Goal: Task Accomplishment & Management: Use online tool/utility

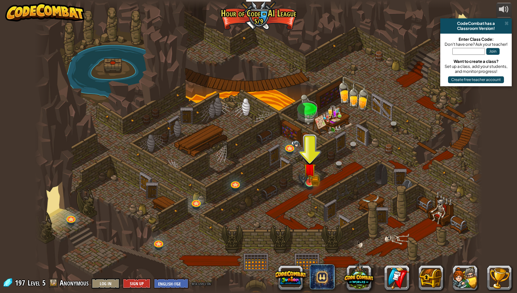
click at [310, 176] on img at bounding box center [310, 169] width 12 height 26
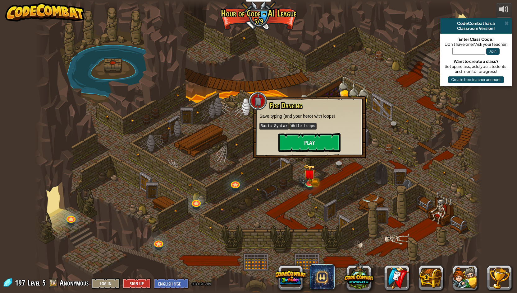
click at [311, 155] on div "Fire Dancing Save typing (and your hero) with loops! Basic Syntax While Loops P…" at bounding box center [309, 127] width 113 height 62
click at [309, 143] on button "Play" at bounding box center [310, 142] width 62 height 19
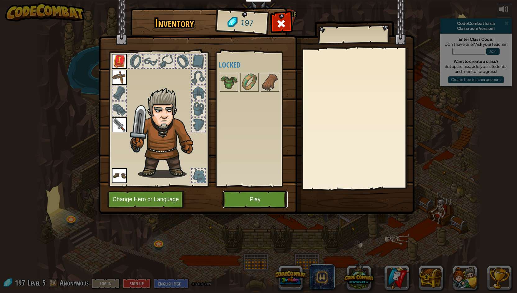
click at [256, 202] on button "Play" at bounding box center [255, 199] width 65 height 17
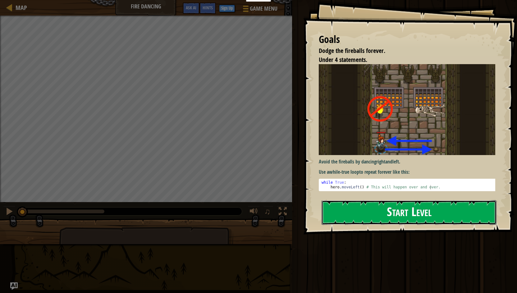
click at [373, 206] on button "Start Level" at bounding box center [409, 212] width 175 height 25
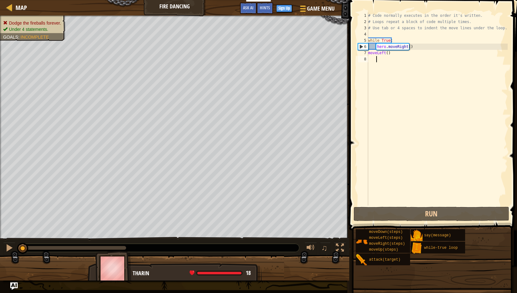
click at [428, 204] on div "# Code normally executes in the order it's written. # Loops repeat a block of c…" at bounding box center [437, 114] width 141 height 205
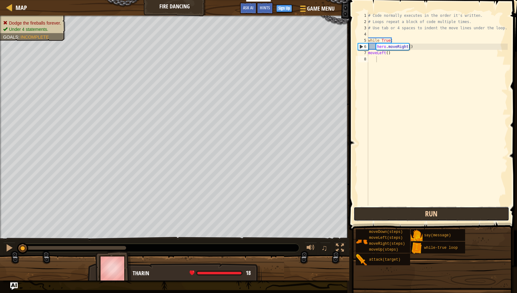
click at [428, 211] on button "Run" at bounding box center [432, 213] width 156 height 14
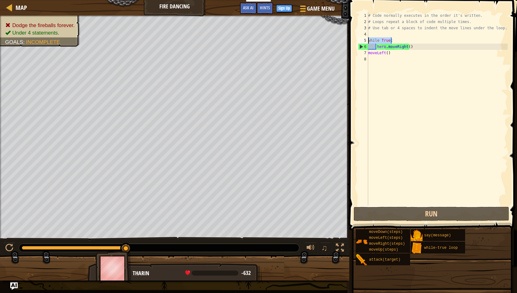
drag, startPoint x: 393, startPoint y: 40, endPoint x: 368, endPoint y: 40, distance: 25.2
click at [368, 40] on div "1 2 3 4 5 6 7 8 # Code normally executes in the order it's written. # Loops rep…" at bounding box center [432, 108] width 151 height 193
click at [413, 47] on div "# Code normally executes in the order it's written. # Loops repeat a block of c…" at bounding box center [437, 114] width 141 height 205
click at [407, 48] on div "# Code normally executes in the order it's written. # Loops repeat a block of c…" at bounding box center [437, 114] width 141 height 205
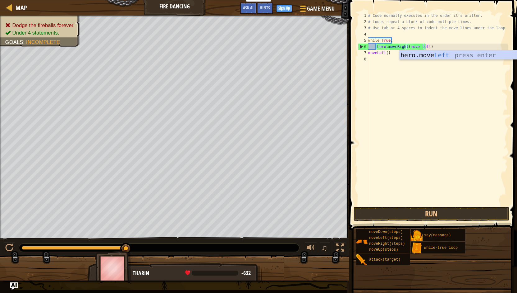
scroll to position [3, 4]
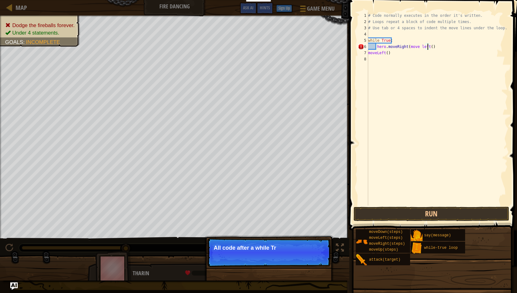
type textarea "hero.moveRight(move left())"
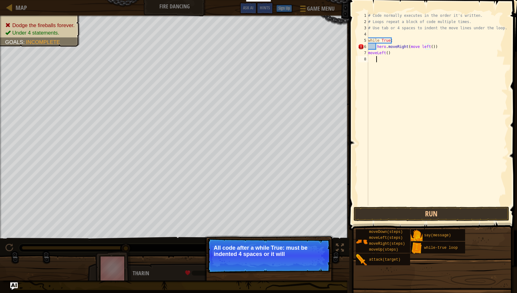
click at [404, 101] on div "# Code normally executes in the order it's written. # Loops repeat a block of c…" at bounding box center [437, 114] width 141 height 205
click at [429, 49] on div "# Code normally executes in the order it's written. # Loops repeat a block of c…" at bounding box center [437, 114] width 141 height 205
click at [430, 48] on div "# Code normally executes in the order it's written. # Loops repeat a block of c…" at bounding box center [437, 114] width 141 height 205
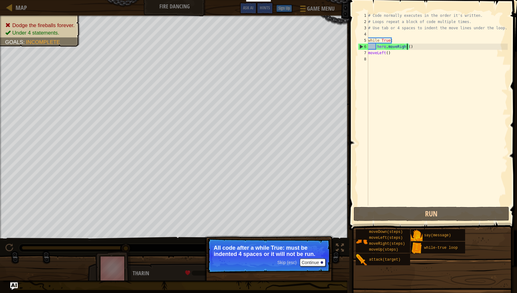
click at [405, 56] on div "# Code normally executes in the order it's written. # Loops repeat a block of c…" at bounding box center [437, 114] width 141 height 205
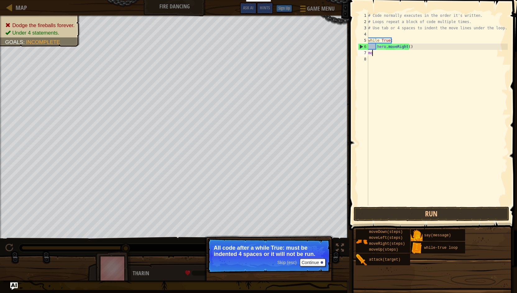
scroll to position [3, 0]
type textarea "m"
click at [372, 52] on div "# Code normally executes in the order it's written. # Loops repeat a block of c…" at bounding box center [438, 114] width 139 height 205
click at [374, 76] on div "# Code normally executes in the order it's written. # Loops repeat a block of c…" at bounding box center [438, 114] width 139 height 205
click at [374, 71] on div "# Code normally executes in the order it's written. # Loops repeat a block of c…" at bounding box center [438, 114] width 139 height 205
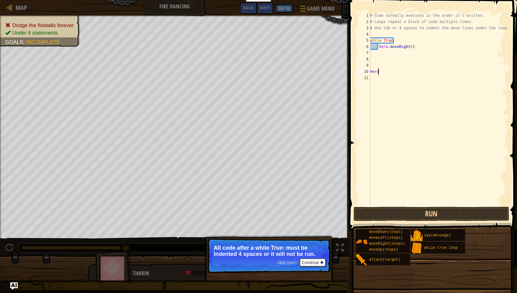
type textarea "Hero."
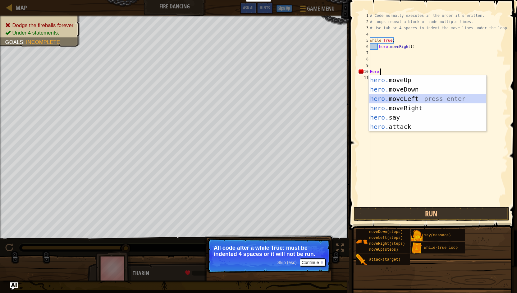
click at [407, 99] on div "hero. moveUp press enter hero. moveDown press enter hero. moveLeft press enter …" at bounding box center [428, 112] width 118 height 75
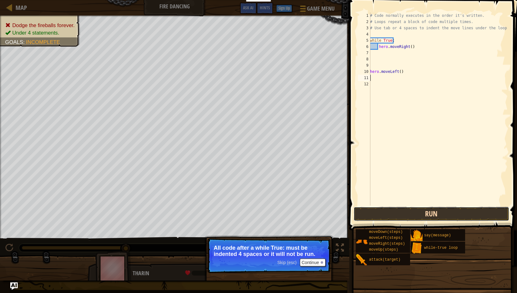
click at [434, 212] on button "Run" at bounding box center [432, 213] width 156 height 14
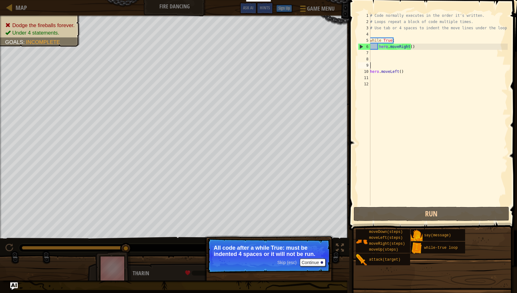
click at [372, 63] on div "# Code normally executes in the order it's written. # Loops repeat a block of c…" at bounding box center [438, 114] width 139 height 205
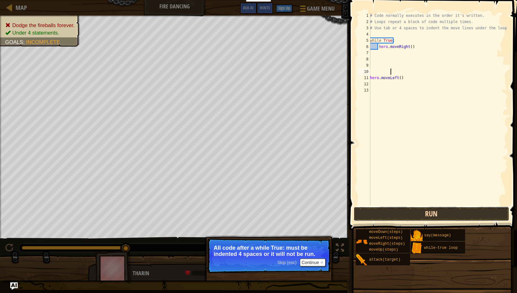
click at [416, 212] on button "Run" at bounding box center [432, 213] width 156 height 14
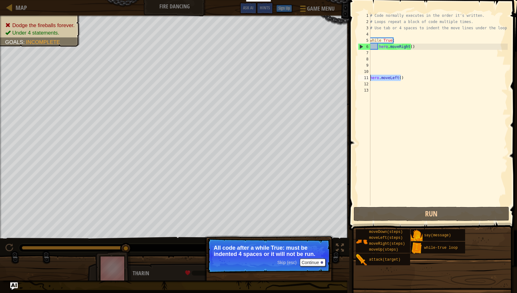
drag, startPoint x: 415, startPoint y: 79, endPoint x: 352, endPoint y: 79, distance: 63.1
click at [352, 79] on div "1 2 3 4 5 6 7 8 9 10 11 12 13 # Code normally executes in the order it's writte…" at bounding box center [433, 127] width 170 height 248
type textarea "hero.moveLeft()"
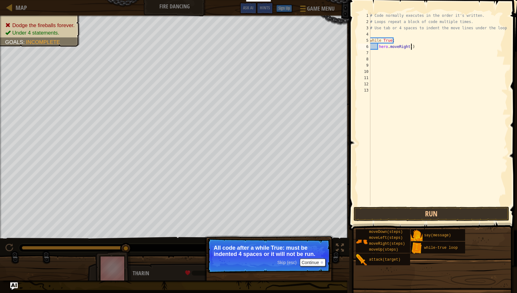
click at [420, 48] on div "# Code normally executes in the order it's written. # Loops repeat a block of c…" at bounding box center [438, 114] width 139 height 205
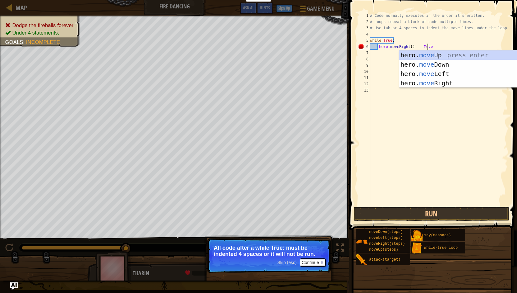
scroll to position [3, 4]
click at [452, 75] on div "hero. move Up press enter hero. move Down press enter hero. move Left press ent…" at bounding box center [459, 78] width 118 height 56
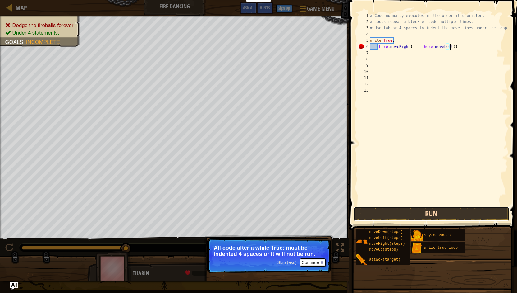
click at [428, 214] on button "Run" at bounding box center [432, 213] width 156 height 14
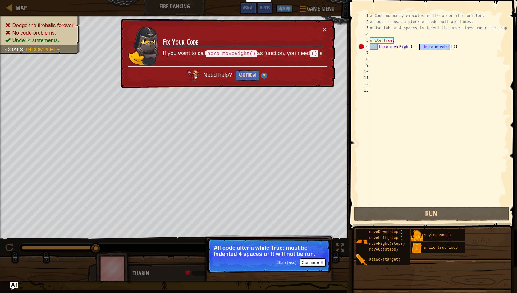
drag, startPoint x: 453, startPoint y: 48, endPoint x: 419, endPoint y: 49, distance: 33.3
click at [419, 49] on div "# Code normally executes in the order it's written. # Loops repeat a block of c…" at bounding box center [438, 114] width 139 height 205
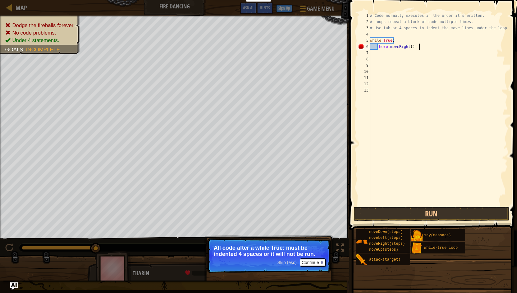
scroll to position [3, 4]
click at [315, 261] on button "Continue" at bounding box center [313, 262] width 26 height 8
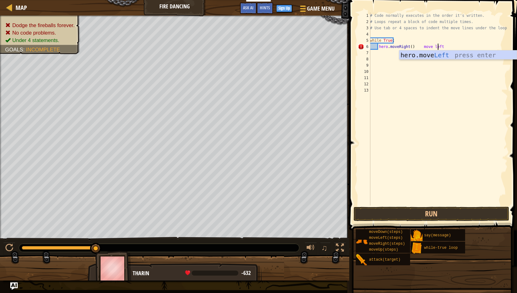
scroll to position [3, 5]
click at [452, 57] on div "hero.move Left press enter" at bounding box center [459, 64] width 118 height 28
type textarea "hero.moveRight() move hero.moveLeft()"
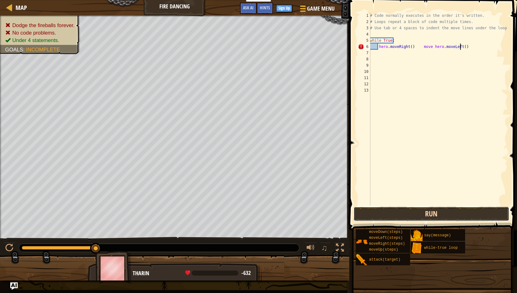
click at [435, 212] on button "Run" at bounding box center [432, 213] width 156 height 14
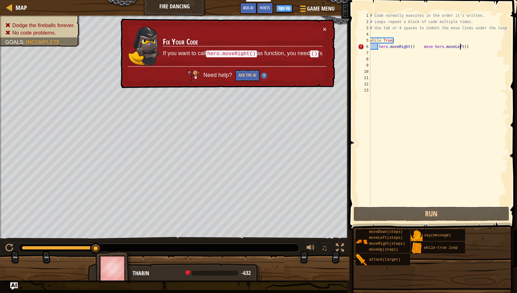
click at [324, 24] on div "× Fix Your Code If you want to call hero.moveRight() as function, you need () '…" at bounding box center [227, 54] width 216 height 70
